Goal: Register for event/course

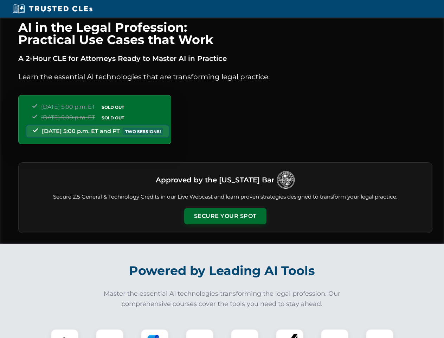
click at [225, 216] on button "Secure Your Spot" at bounding box center [225, 216] width 82 height 16
click at [65, 333] on img at bounding box center [65, 342] width 20 height 20
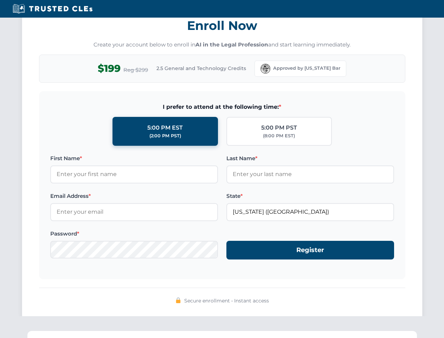
scroll to position [690, 0]
